Goal: Task Accomplishment & Management: Manage account settings

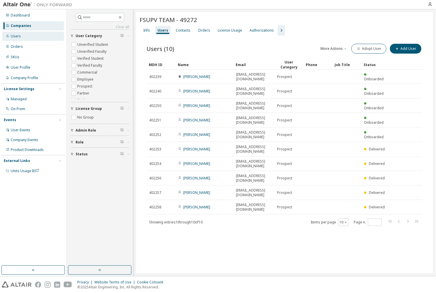
click at [45, 35] on div "Users" at bounding box center [33, 36] width 62 height 9
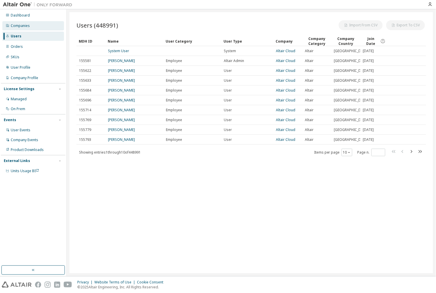
click at [38, 29] on div "Companies" at bounding box center [33, 25] width 62 height 9
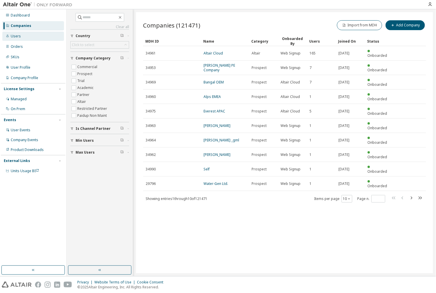
click at [49, 34] on div "Users" at bounding box center [33, 36] width 62 height 9
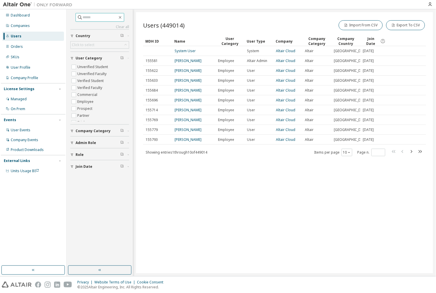
click at [88, 18] on input "text" at bounding box center [100, 17] width 35 height 6
paste input "**********"
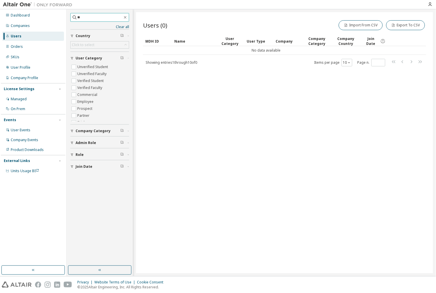
type input "*"
click at [32, 24] on div "Companies" at bounding box center [33, 25] width 62 height 9
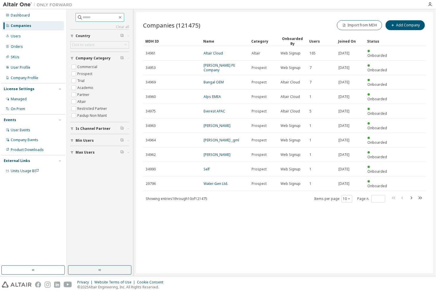
click at [92, 19] on input "text" at bounding box center [100, 17] width 35 height 6
type input "*****"
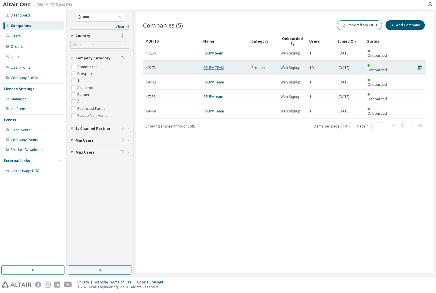
click at [216, 65] on link "FSUPV TEAM" at bounding box center [213, 67] width 21 height 5
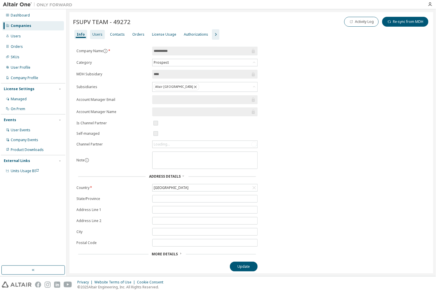
click at [101, 36] on div "Users" at bounding box center [97, 34] width 15 height 9
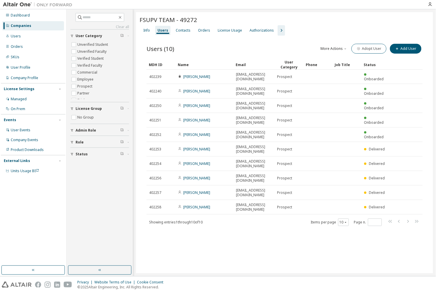
click at [185, 63] on div "Name" at bounding box center [204, 64] width 53 height 9
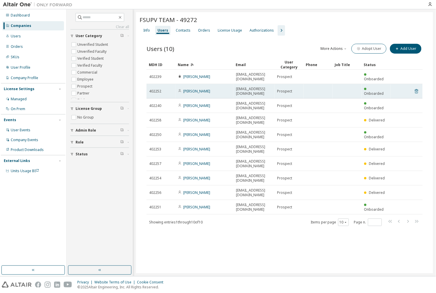
click at [418, 88] on icon at bounding box center [416, 91] width 5 height 7
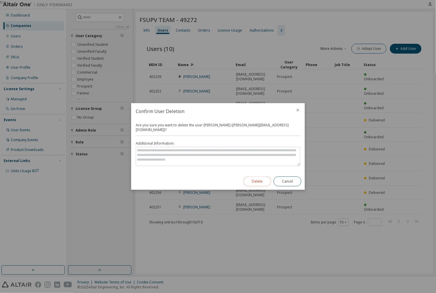
click at [259, 176] on button "Delete" at bounding box center [257, 181] width 28 height 10
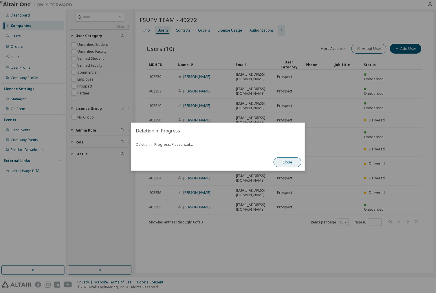
drag, startPoint x: 291, startPoint y: 168, endPoint x: 291, endPoint y: 162, distance: 7.0
click at [291, 167] on div "Close" at bounding box center [287, 162] width 35 height 17
drag, startPoint x: 291, startPoint y: 156, endPoint x: 291, endPoint y: 161, distance: 4.4
click at [291, 155] on div "Close" at bounding box center [287, 162] width 35 height 17
click at [283, 161] on button "Close" at bounding box center [288, 162] width 28 height 10
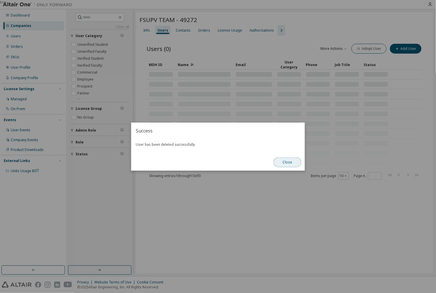
click at [287, 157] on button "Close" at bounding box center [288, 162] width 28 height 10
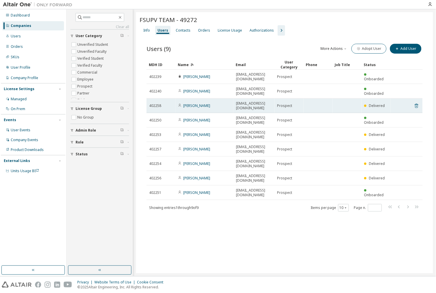
click at [415, 102] on icon at bounding box center [416, 105] width 5 height 7
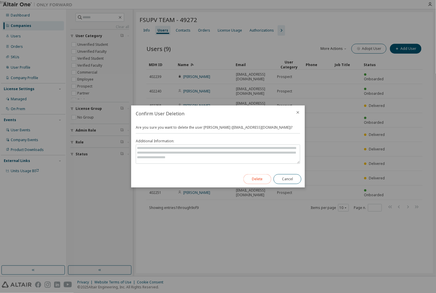
click at [255, 179] on button "Delete" at bounding box center [257, 179] width 28 height 10
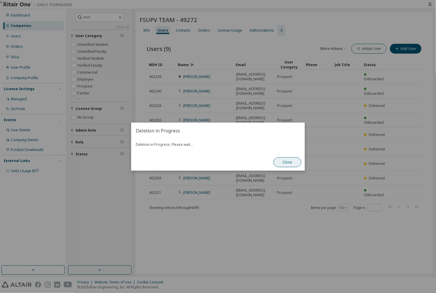
click at [285, 163] on button "Close" at bounding box center [288, 162] width 28 height 10
click at [286, 159] on button "Close" at bounding box center [288, 162] width 28 height 10
click at [282, 158] on button "Close" at bounding box center [288, 162] width 28 height 10
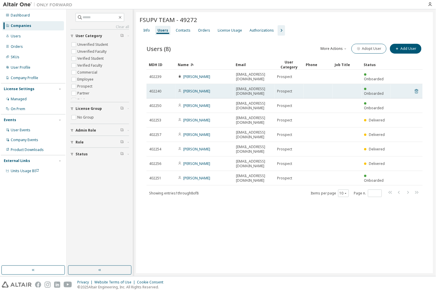
click at [415, 88] on icon at bounding box center [416, 91] width 5 height 7
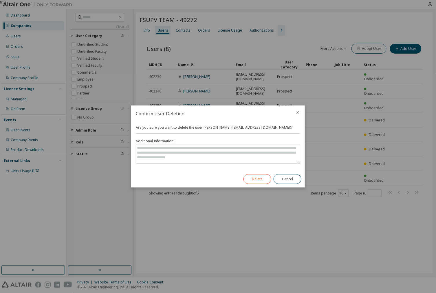
click at [255, 170] on div "Are you sure you want to delete the user Eloy Garcia (egarlop1@etsid.upv.es)? A…" at bounding box center [218, 146] width 174 height 49
click at [262, 179] on button "Delete" at bounding box center [257, 179] width 28 height 10
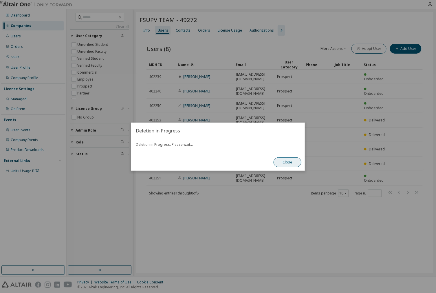
click at [284, 160] on button "Close" at bounding box center [288, 162] width 28 height 10
click at [282, 166] on button "Close" at bounding box center [288, 162] width 28 height 10
click at [281, 160] on button "Close" at bounding box center [288, 162] width 28 height 10
click at [287, 161] on button "Close" at bounding box center [288, 162] width 28 height 10
click at [280, 159] on button "Close" at bounding box center [288, 162] width 28 height 10
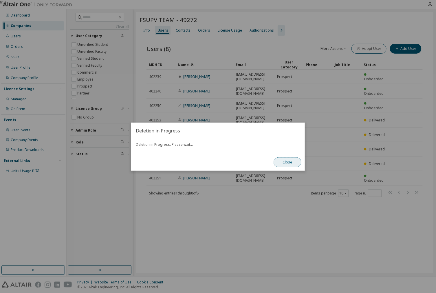
click at [279, 159] on button "Close" at bounding box center [288, 162] width 28 height 10
click at [315, 196] on div "true" at bounding box center [218, 146] width 436 height 293
click at [330, 179] on div "true" at bounding box center [218, 146] width 436 height 293
click at [291, 164] on button "Close" at bounding box center [288, 162] width 28 height 10
click at [290, 164] on button "Close" at bounding box center [288, 162] width 28 height 10
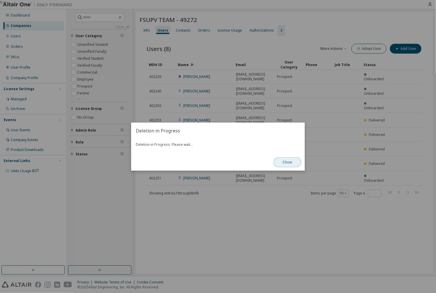
drag, startPoint x: 290, startPoint y: 163, endPoint x: 330, endPoint y: 218, distance: 67.7
click at [290, 163] on button "Close" at bounding box center [288, 162] width 28 height 10
drag, startPoint x: 330, startPoint y: 218, endPoint x: 328, endPoint y: 213, distance: 4.7
click at [329, 216] on div "true" at bounding box center [218, 146] width 436 height 293
click at [319, 158] on div "true" at bounding box center [218, 146] width 436 height 293
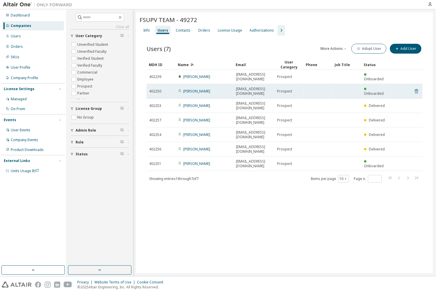
click at [418, 88] on icon at bounding box center [416, 91] width 5 height 7
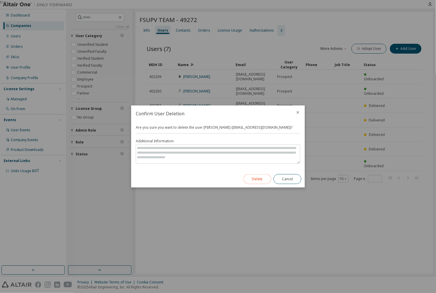
click at [257, 178] on button "Delete" at bounding box center [257, 179] width 28 height 10
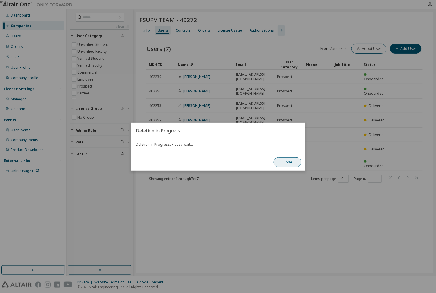
click at [277, 164] on button "Close" at bounding box center [288, 162] width 28 height 10
click at [280, 162] on button "Close" at bounding box center [288, 162] width 28 height 10
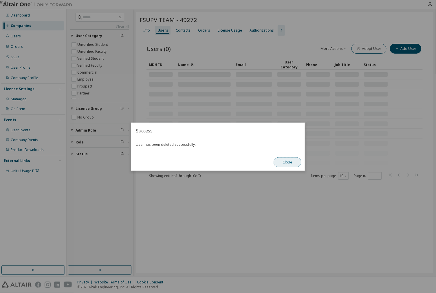
click at [293, 164] on button "Close" at bounding box center [288, 162] width 28 height 10
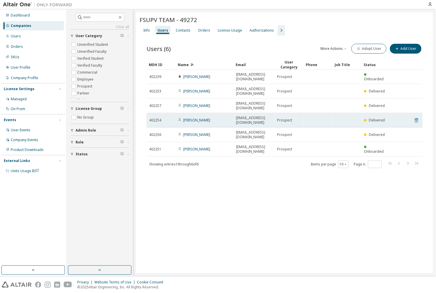
click at [416, 117] on icon at bounding box center [416, 120] width 5 height 7
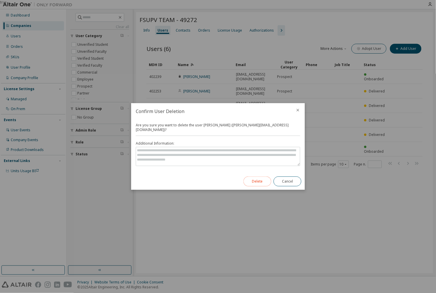
click at [266, 179] on button "Delete" at bounding box center [257, 181] width 28 height 10
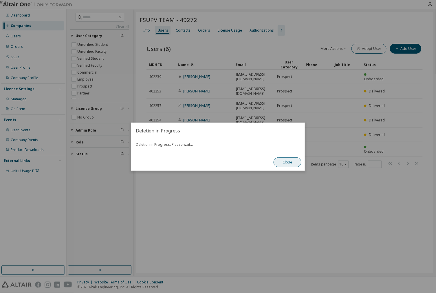
click at [294, 163] on button "Close" at bounding box center [288, 162] width 28 height 10
click at [305, 150] on div "true" at bounding box center [218, 146] width 436 height 293
click at [289, 159] on button "Close" at bounding box center [288, 162] width 28 height 10
click at [278, 161] on button "Close" at bounding box center [288, 162] width 28 height 10
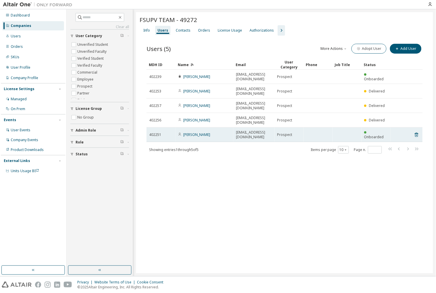
click at [421, 127] on tr "402251 Santiago Bohorquez sbohgut@etsid.upv.es Prospect Onboarded" at bounding box center [284, 134] width 276 height 14
click at [417, 131] on icon at bounding box center [416, 134] width 5 height 7
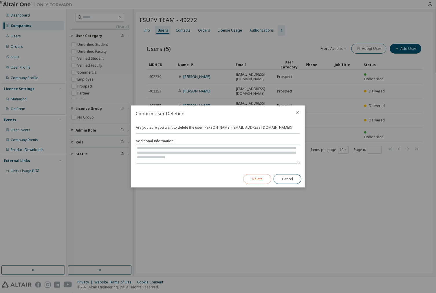
click at [256, 174] on button "Delete" at bounding box center [257, 179] width 28 height 10
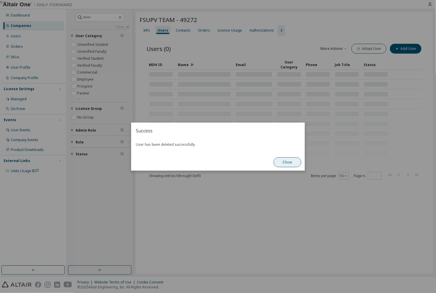
click at [296, 159] on button "Close" at bounding box center [288, 162] width 28 height 10
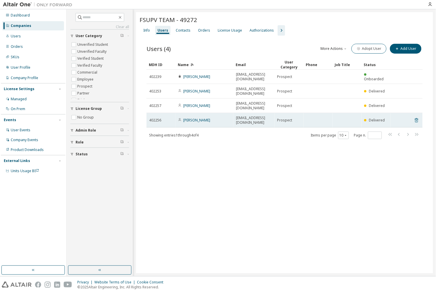
click at [417, 117] on icon at bounding box center [416, 120] width 5 height 7
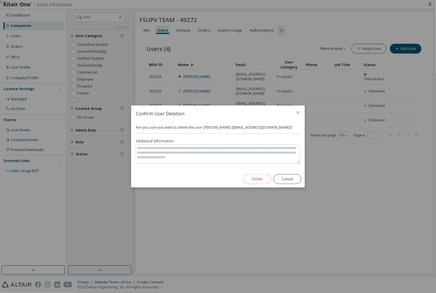
click at [252, 179] on button "Delete" at bounding box center [257, 179] width 28 height 10
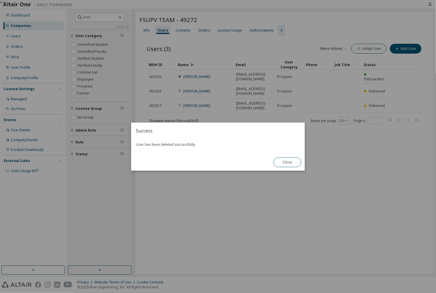
click at [296, 153] on div "User has been deleted successfully." at bounding box center [218, 146] width 174 height 15
click at [286, 161] on button "Close" at bounding box center [288, 162] width 28 height 10
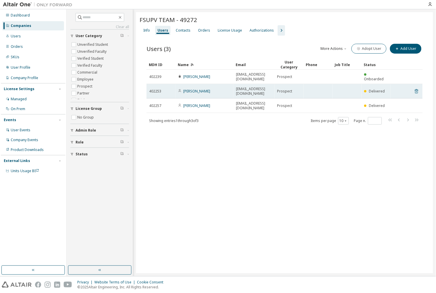
click at [416, 88] on icon at bounding box center [416, 91] width 5 height 7
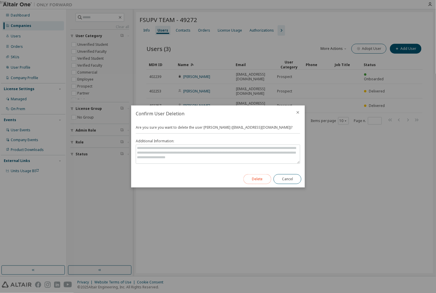
click at [253, 181] on button "Delete" at bounding box center [257, 179] width 28 height 10
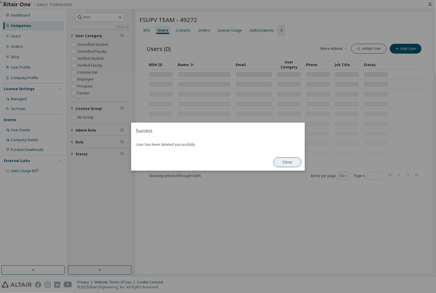
click at [282, 162] on button "Close" at bounding box center [288, 162] width 28 height 10
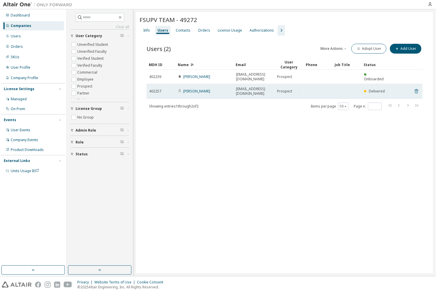
click at [418, 88] on icon at bounding box center [416, 91] width 5 height 7
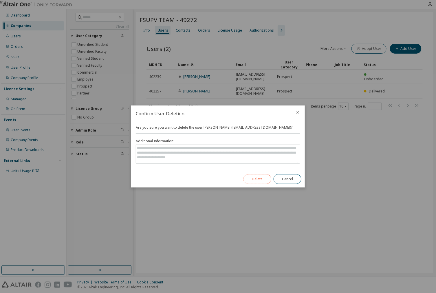
click at [260, 181] on button "Delete" at bounding box center [257, 179] width 28 height 10
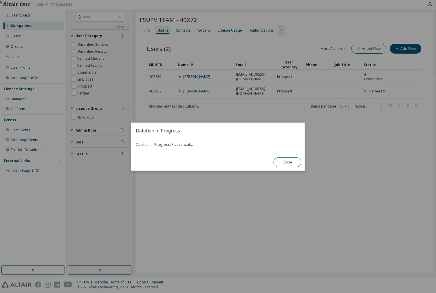
click at [291, 155] on div "Close" at bounding box center [287, 162] width 35 height 17
click at [284, 165] on button "Close" at bounding box center [288, 162] width 28 height 10
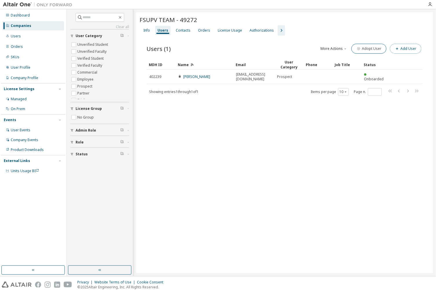
click at [410, 47] on button "Add User" at bounding box center [406, 49] width 32 height 10
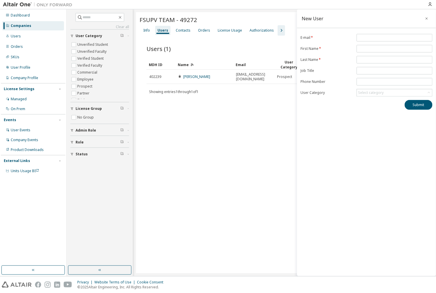
click at [379, 43] on form "E-mail * First Name * Last Name * Job Title Phone Number User Category Select c…" at bounding box center [366, 65] width 132 height 63
click at [369, 36] on input "email" at bounding box center [394, 37] width 73 height 5
paste input "**********"
type input "**********"
type input "****"
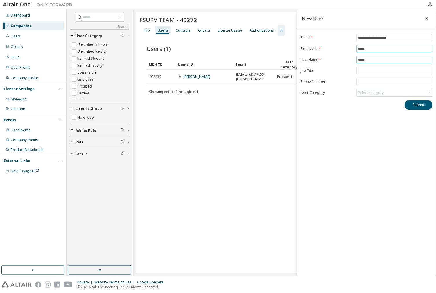
type input "******"
click button "Submit" at bounding box center [419, 105] width 28 height 10
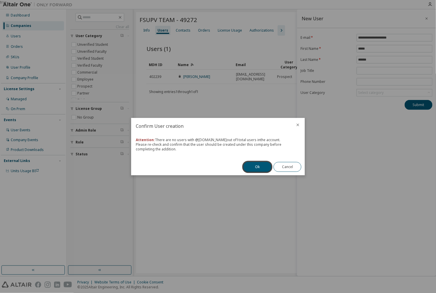
click button "Ok" at bounding box center [257, 167] width 28 height 10
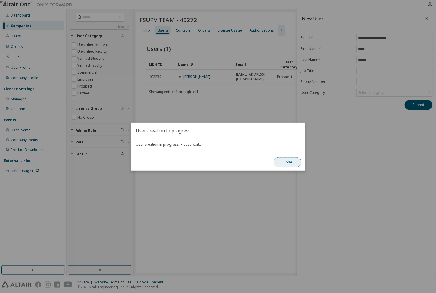
click at [291, 160] on button "Close" at bounding box center [288, 162] width 28 height 10
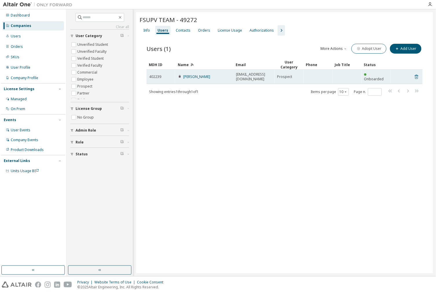
click at [418, 74] on icon at bounding box center [416, 76] width 5 height 7
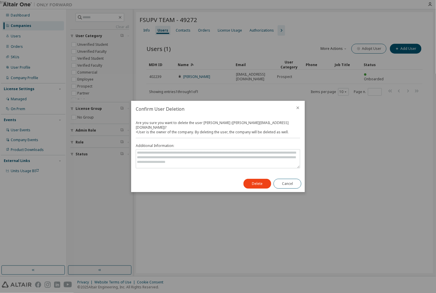
click at [359, 167] on div "true" at bounding box center [218, 146] width 436 height 293
drag, startPoint x: 279, startPoint y: 178, endPoint x: 277, endPoint y: 181, distance: 3.7
click at [279, 179] on button "Cancel" at bounding box center [288, 184] width 28 height 10
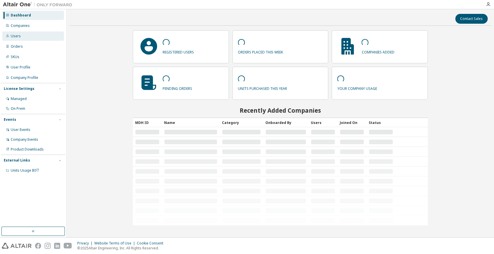
drag, startPoint x: 29, startPoint y: 36, endPoint x: 45, endPoint y: 40, distance: 16.3
click at [29, 36] on div "Users" at bounding box center [33, 36] width 62 height 9
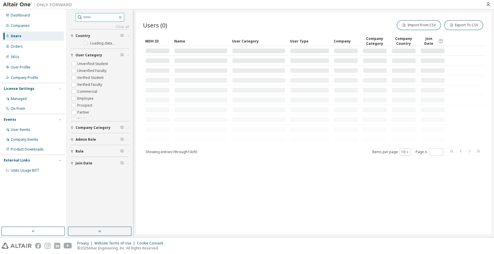
click at [93, 15] on input "text" at bounding box center [100, 17] width 35 height 6
paste input "**********"
type input "**********"
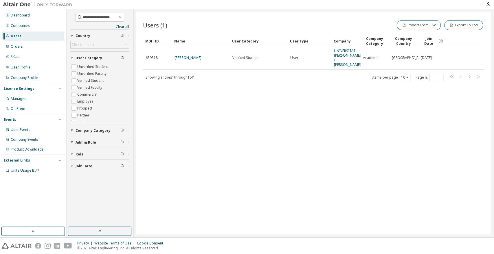
click at [221, 169] on div "Users (1) Import From CSV Export To CSV Clear Load Save Save As Field Operator …" at bounding box center [313, 123] width 355 height 223
